Goal: Information Seeking & Learning: Check status

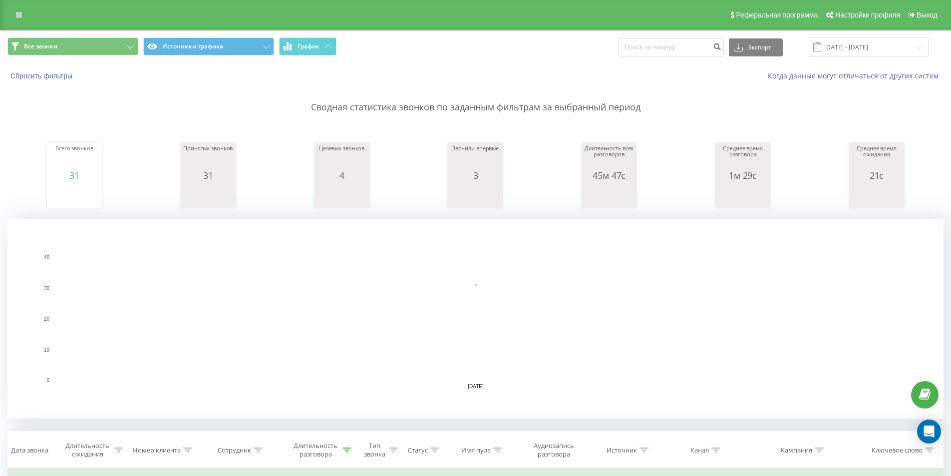
click at [596, 73] on div "Когда данные могут отличаться от других систем" at bounding box center [654, 76] width 594 height 10
click at [842, 43] on input "[DATE] - [DATE]" at bounding box center [868, 46] width 121 height 19
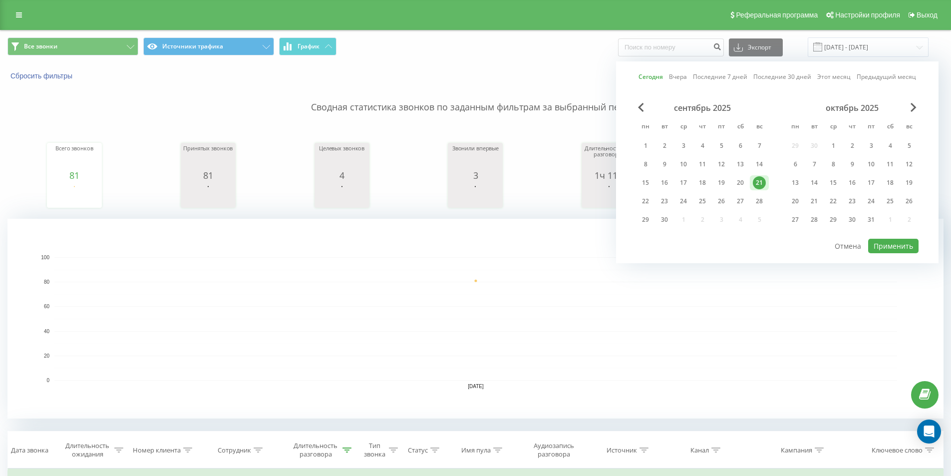
click at [635, 147] on div "Сегодня Вчера Последние 7 дней Последние 30 дней Этот месяц Предыдущий месяц се…" at bounding box center [777, 162] width 323 height 202
click at [646, 147] on div "1" at bounding box center [645, 145] width 13 height 13
click at [757, 182] on div "21" at bounding box center [759, 182] width 13 height 13
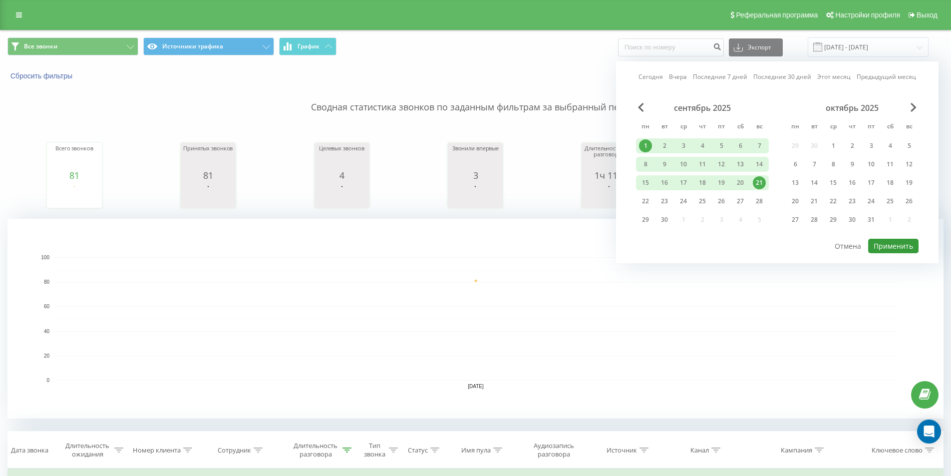
click at [899, 247] on button "Применить" at bounding box center [893, 246] width 50 height 14
type input "01.09.2025 - 21.09.2025"
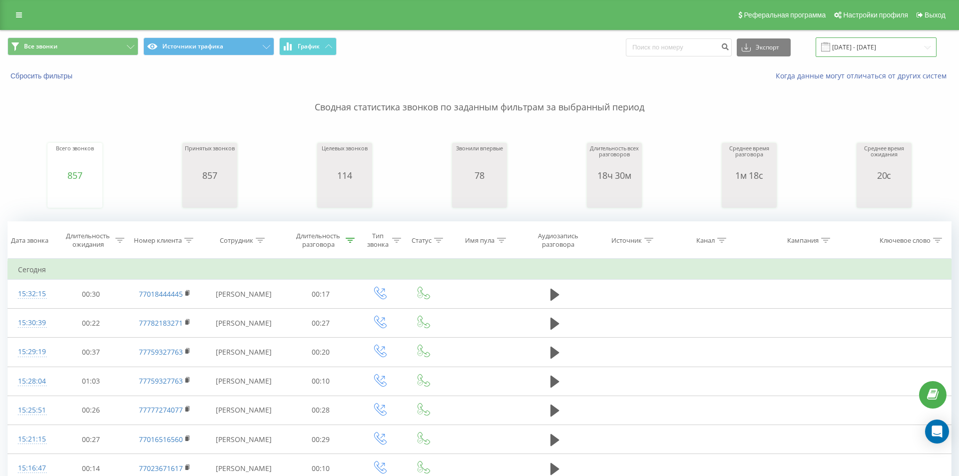
click at [849, 47] on input "01.09.2025 - 21.09.2025" at bounding box center [876, 46] width 121 height 19
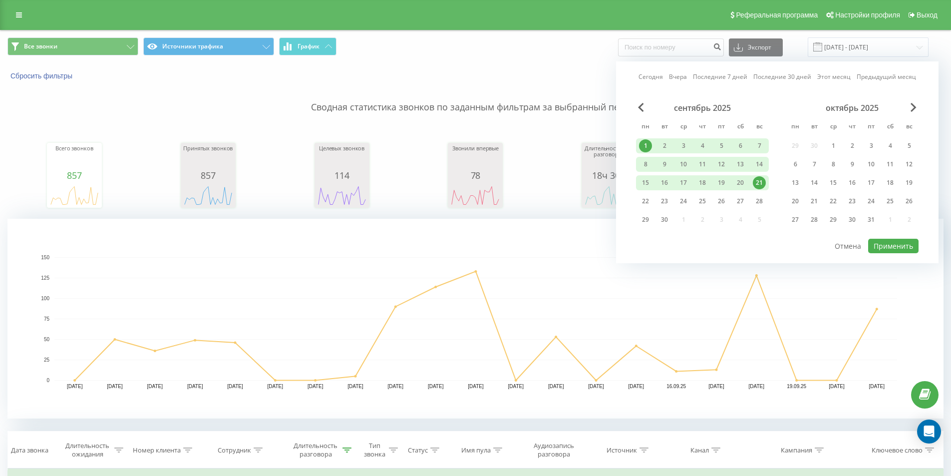
click at [758, 181] on div "21" at bounding box center [759, 182] width 13 height 13
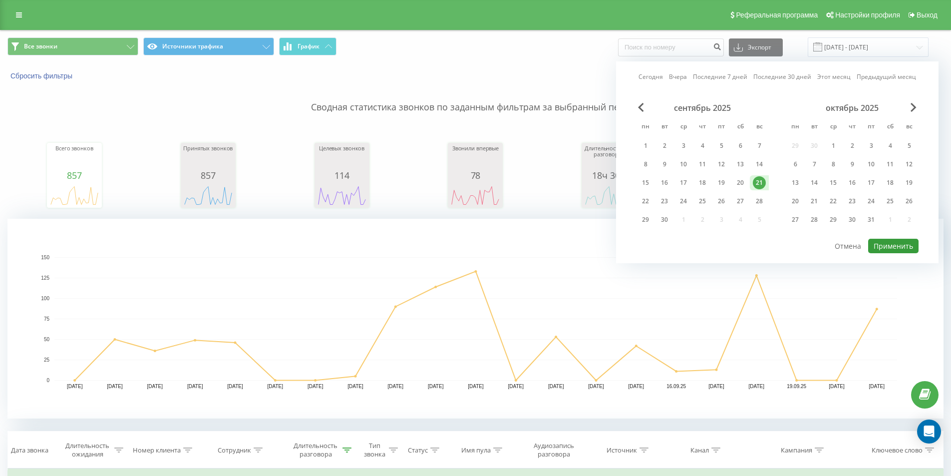
click at [885, 246] on button "Применить" at bounding box center [893, 246] width 50 height 14
type input "[DATE] - [DATE]"
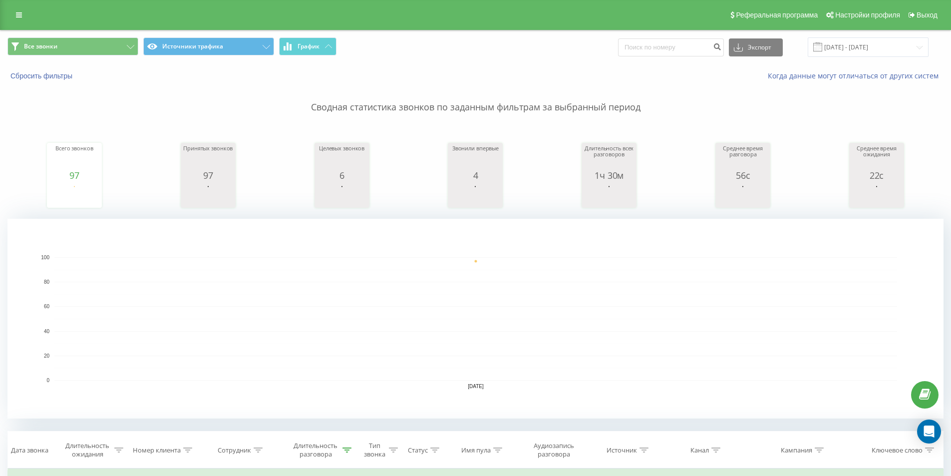
click at [523, 272] on rect "A chart." at bounding box center [475, 318] width 843 height 123
